Goal: Go to known website: Access a specific website the user already knows

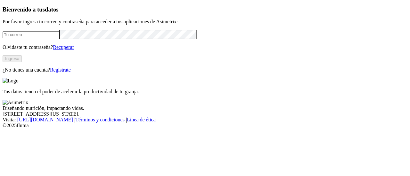
type input "[PERSON_NAME][EMAIL_ADDRESS][PERSON_NAME][DOMAIN_NAME]"
click at [22, 62] on button "Ingresa" at bounding box center [12, 58] width 19 height 7
